Goal: Information Seeking & Learning: Learn about a topic

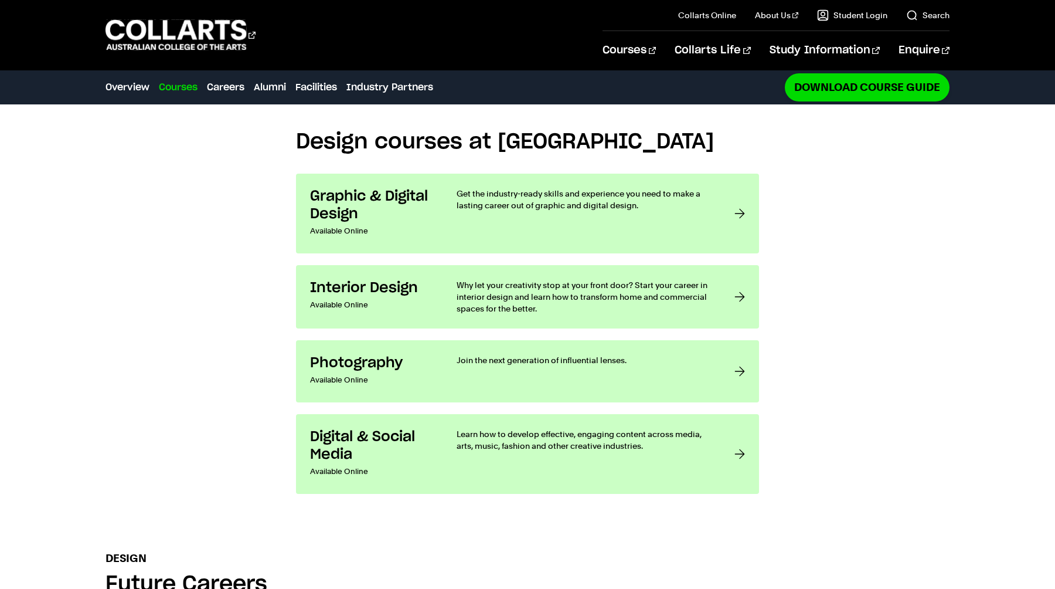
scroll to position [938, 0]
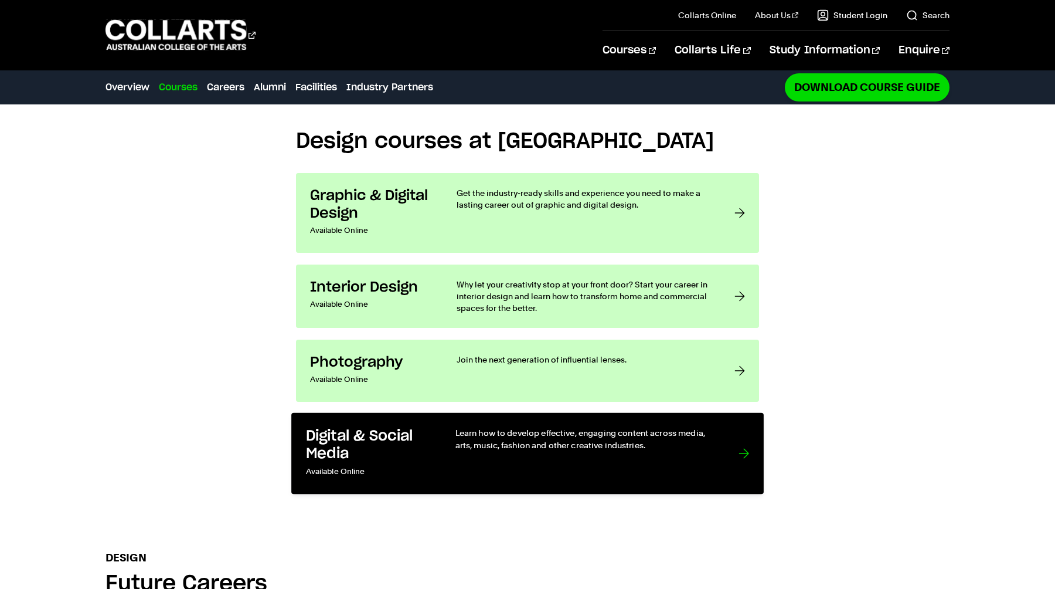
click at [437, 427] on link "Digital & Social Media Available Online Learn how to develop effective, engagin…" at bounding box center [527, 452] width 473 height 81
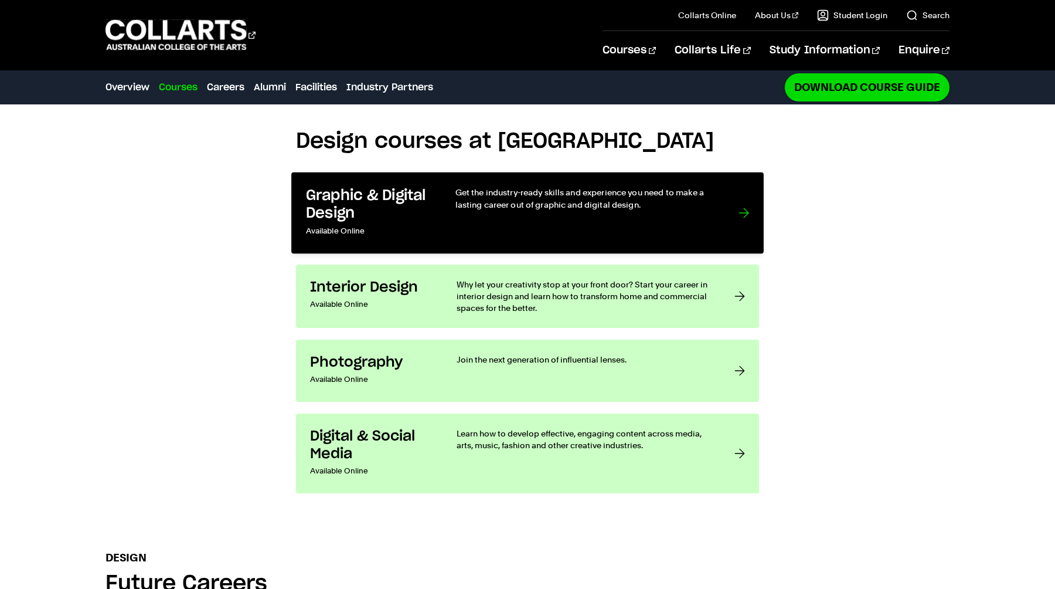
click at [398, 200] on h3 "Graphic & Digital Design" at bounding box center [368, 204] width 125 height 36
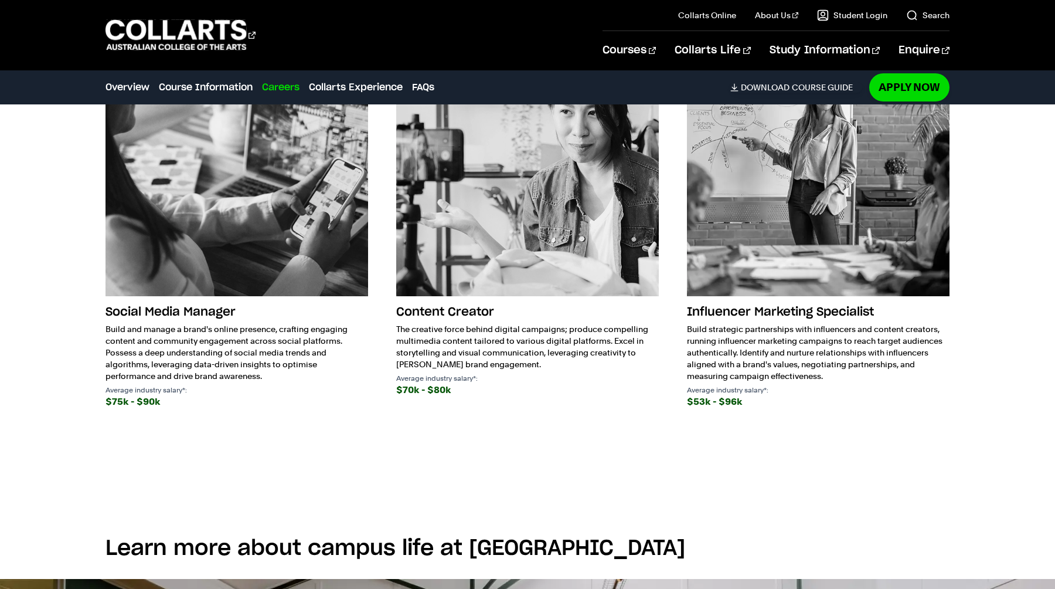
scroll to position [2017, 0]
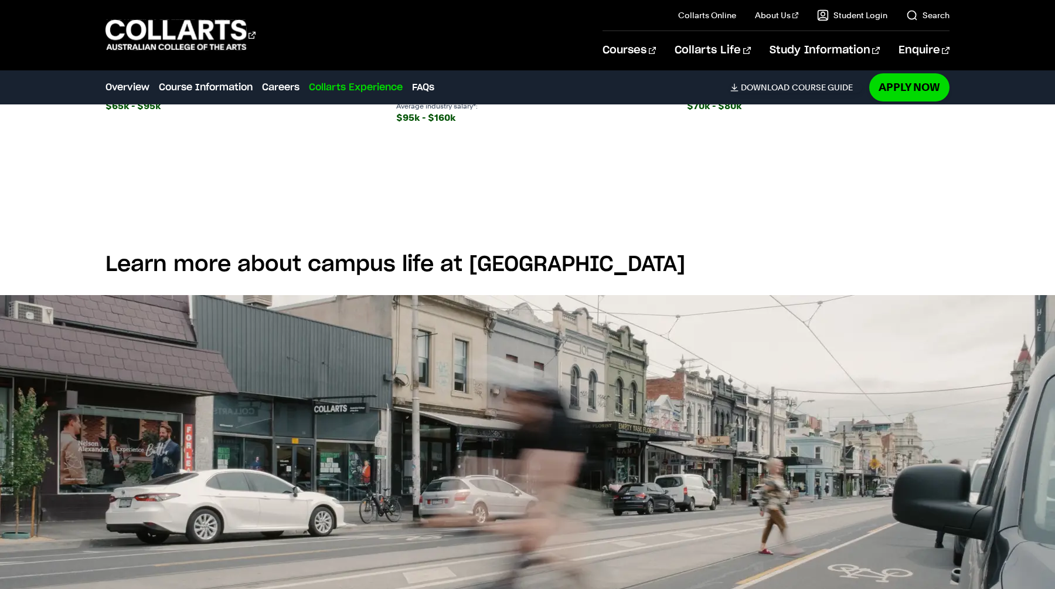
scroll to position [2598, 0]
